Goal: Task Accomplishment & Management: Complete application form

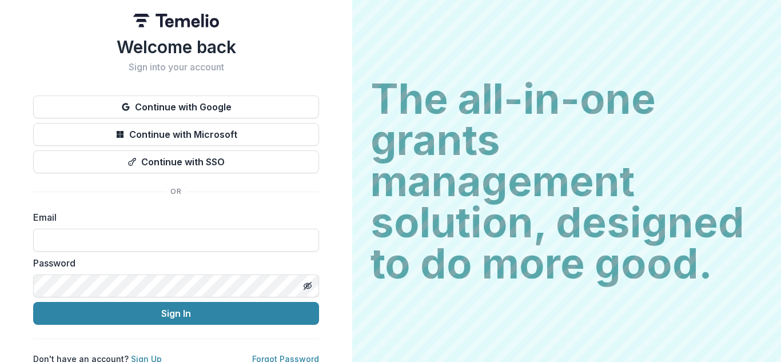
type input "**********"
click at [156, 273] on div "Password" at bounding box center [176, 276] width 286 height 41
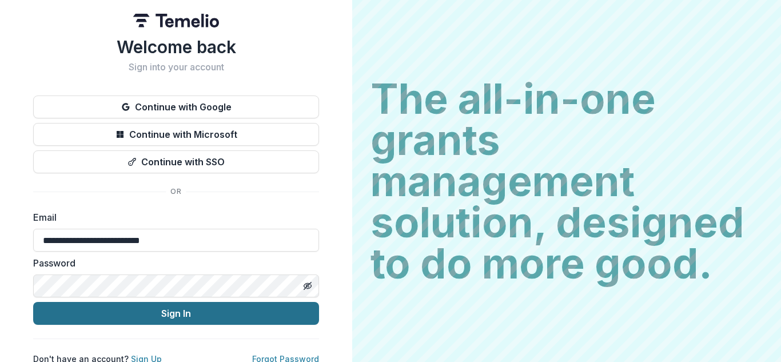
click at [172, 313] on button "Sign In" at bounding box center [176, 313] width 286 height 23
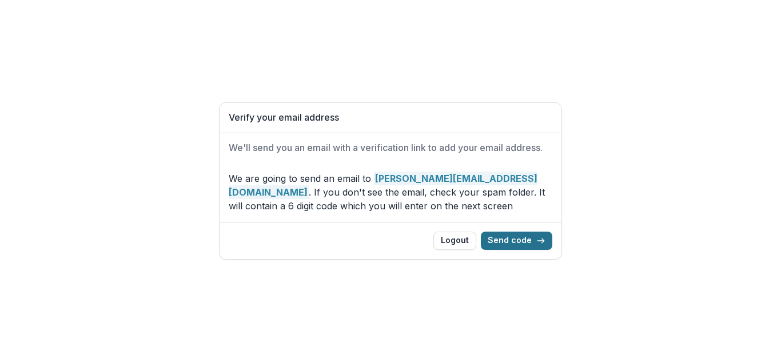
click at [525, 243] on button "Send code" at bounding box center [517, 241] width 72 height 18
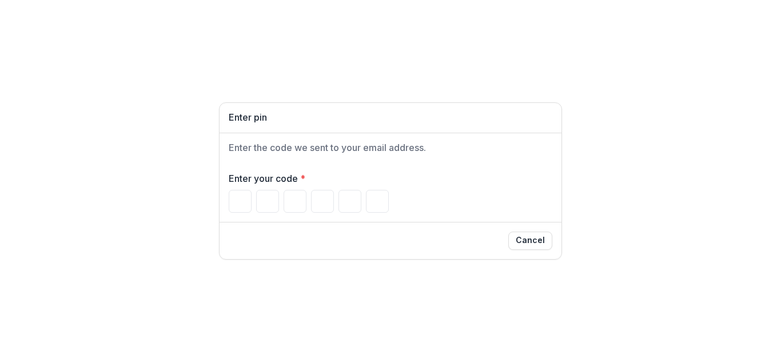
click at [229, 346] on div "Enter pin Enter the code we sent to your email address. Enter your code * Cancel" at bounding box center [390, 181] width 781 height 362
click at [229, 205] on input "Please enter your pin code" at bounding box center [240, 201] width 23 height 23
paste input "******"
type input "*"
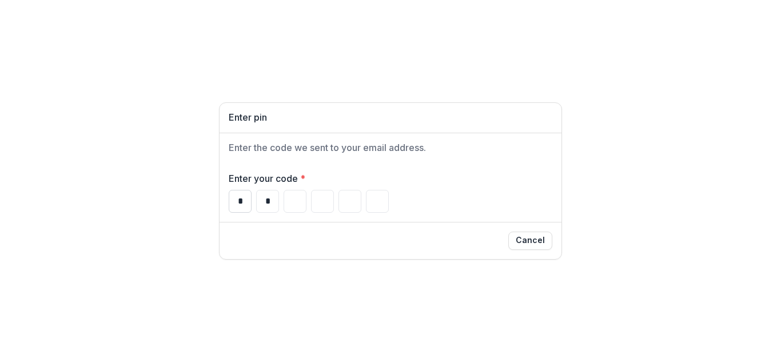
type input "*"
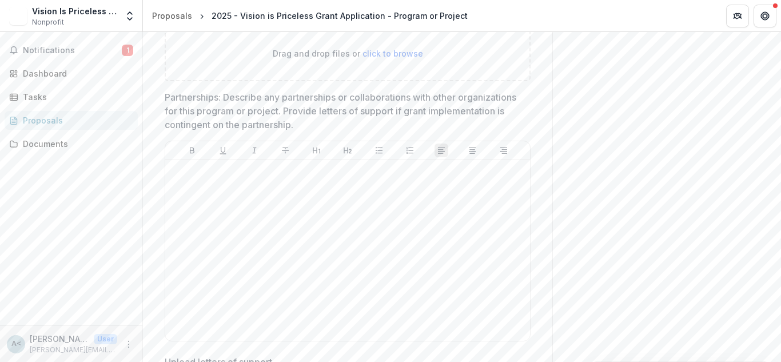
scroll to position [3261, 0]
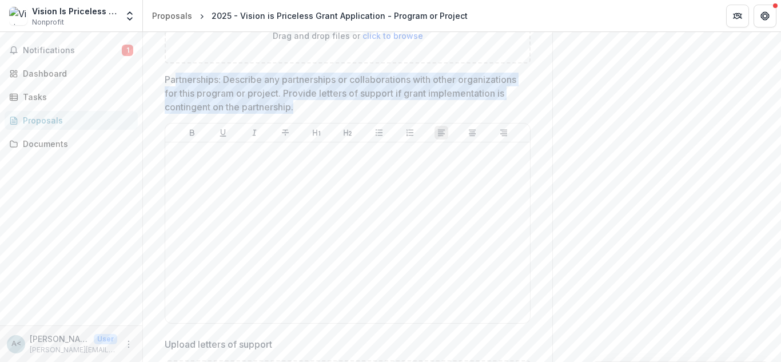
drag, startPoint x: 173, startPoint y: 127, endPoint x: 434, endPoint y: 161, distance: 263.0
click at [434, 114] on p "Partnerships: Describe any partnerships or collaborations with other organizati…" at bounding box center [344, 93] width 359 height 41
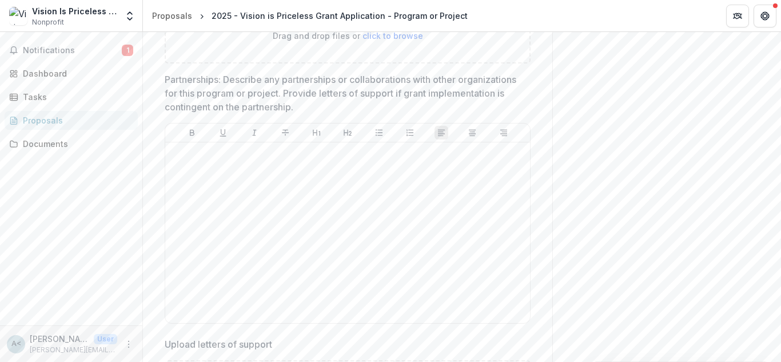
click at [386, 114] on p "Partnerships: Describe any partnerships or collaborations with other organizati…" at bounding box center [344, 93] width 359 height 41
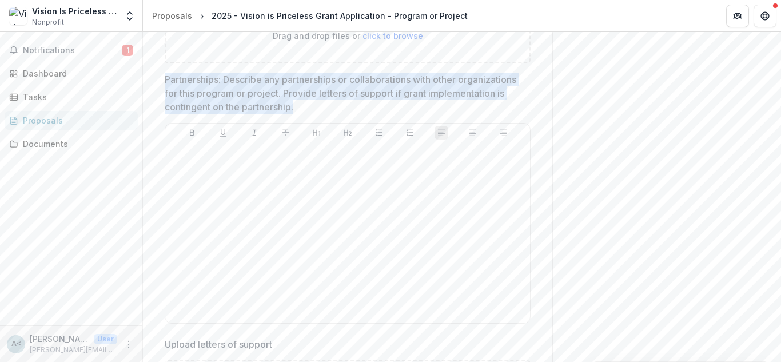
drag, startPoint x: 392, startPoint y: 153, endPoint x: 150, endPoint y: 136, distance: 243.2
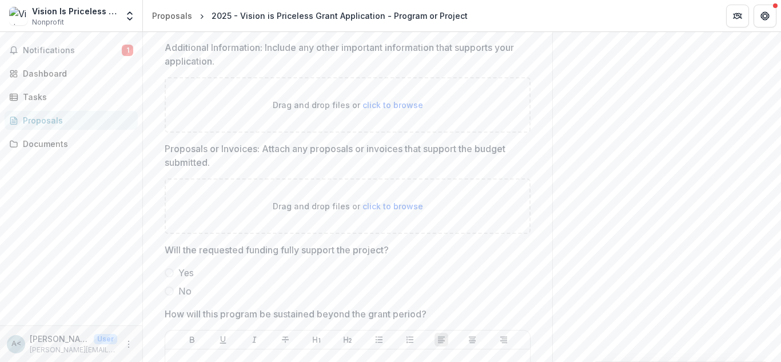
scroll to position [3661, 0]
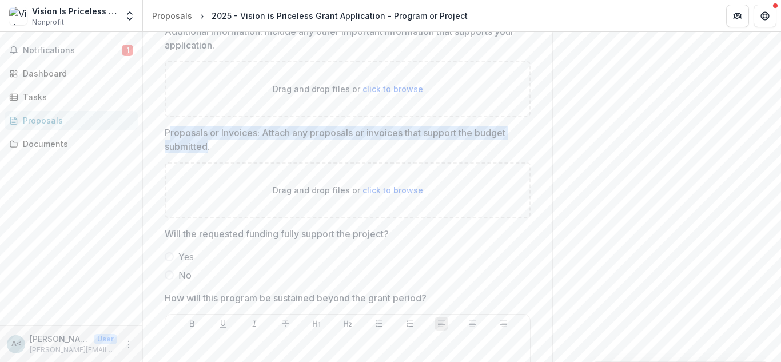
drag, startPoint x: 207, startPoint y: 196, endPoint x: 168, endPoint y: 180, distance: 41.3
click at [168, 153] on p "Proposals or Invoices: Attach any proposals or invoices that support the budget…" at bounding box center [344, 139] width 359 height 27
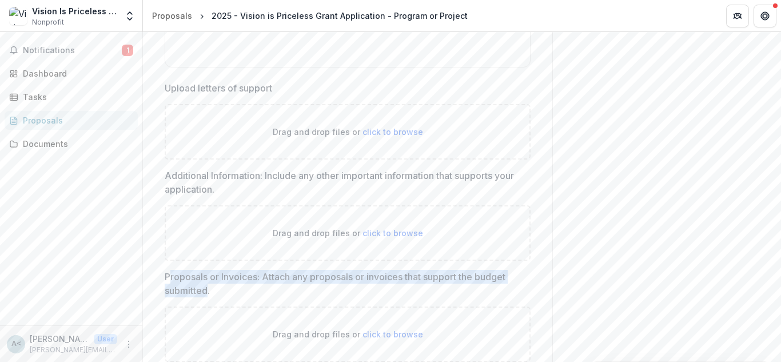
scroll to position [3489, 0]
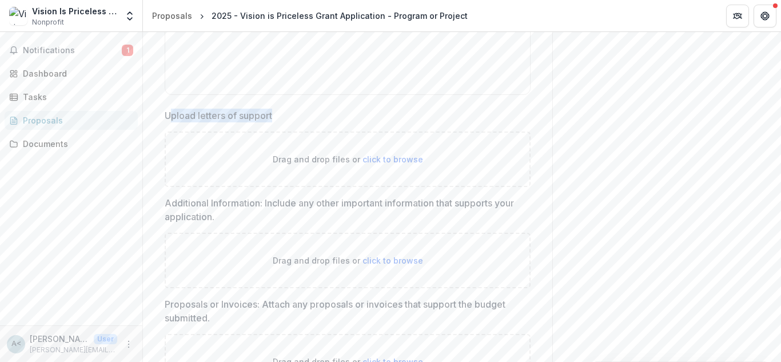
drag, startPoint x: 168, startPoint y: 169, endPoint x: 275, endPoint y: 180, distance: 107.6
click at [271, 180] on div "Upload letters of support Drag and drop files or click to browse" at bounding box center [348, 148] width 366 height 78
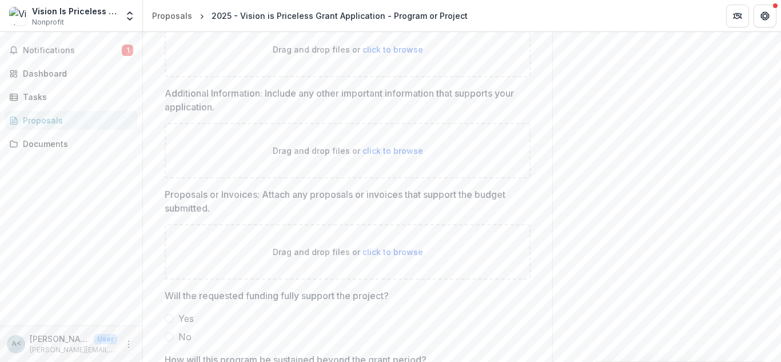
scroll to position [3604, 0]
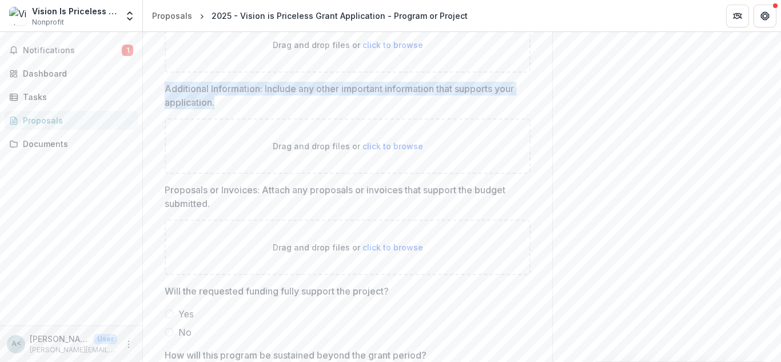
drag, startPoint x: 218, startPoint y: 154, endPoint x: 153, endPoint y: 141, distance: 66.0
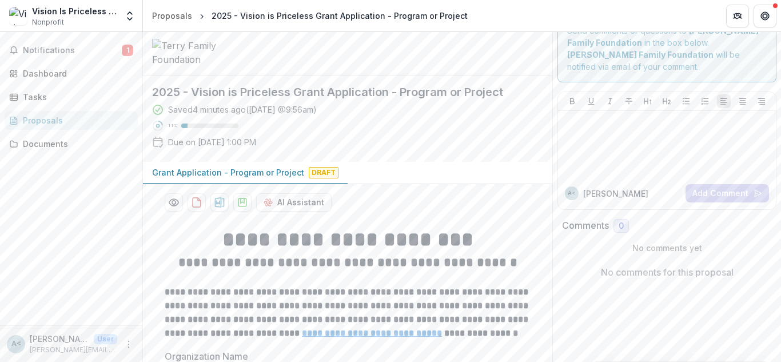
scroll to position [0, 0]
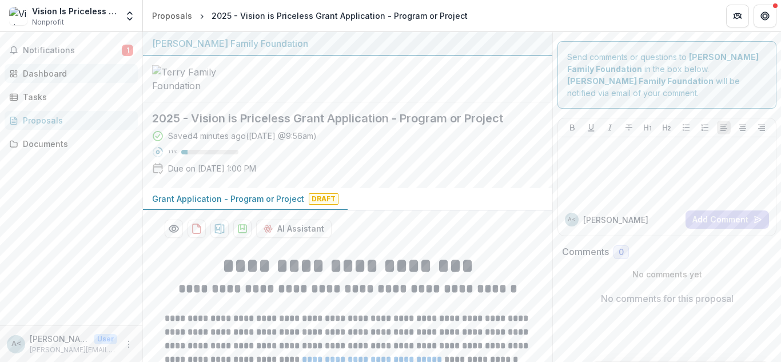
click at [44, 72] on div "Dashboard" at bounding box center [76, 74] width 106 height 12
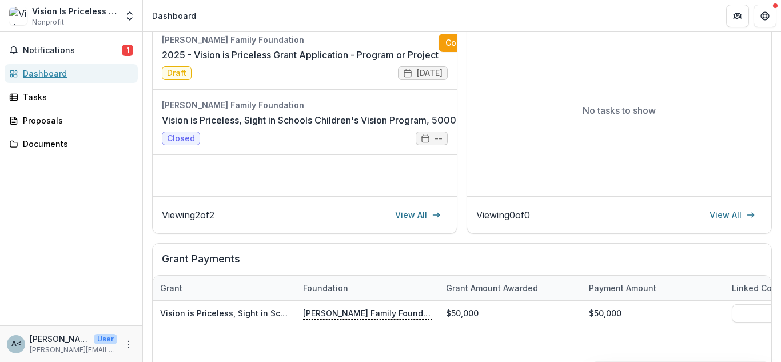
scroll to position [172, 0]
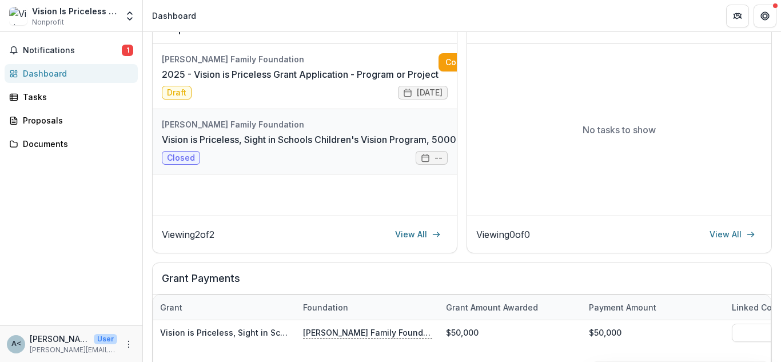
click at [313, 142] on link "Vision is Priceless, Sight in Schools Children's Vision Program, 50000, Childre…" at bounding box center [357, 140] width 390 height 14
